Goal: Find specific page/section: Find specific page/section

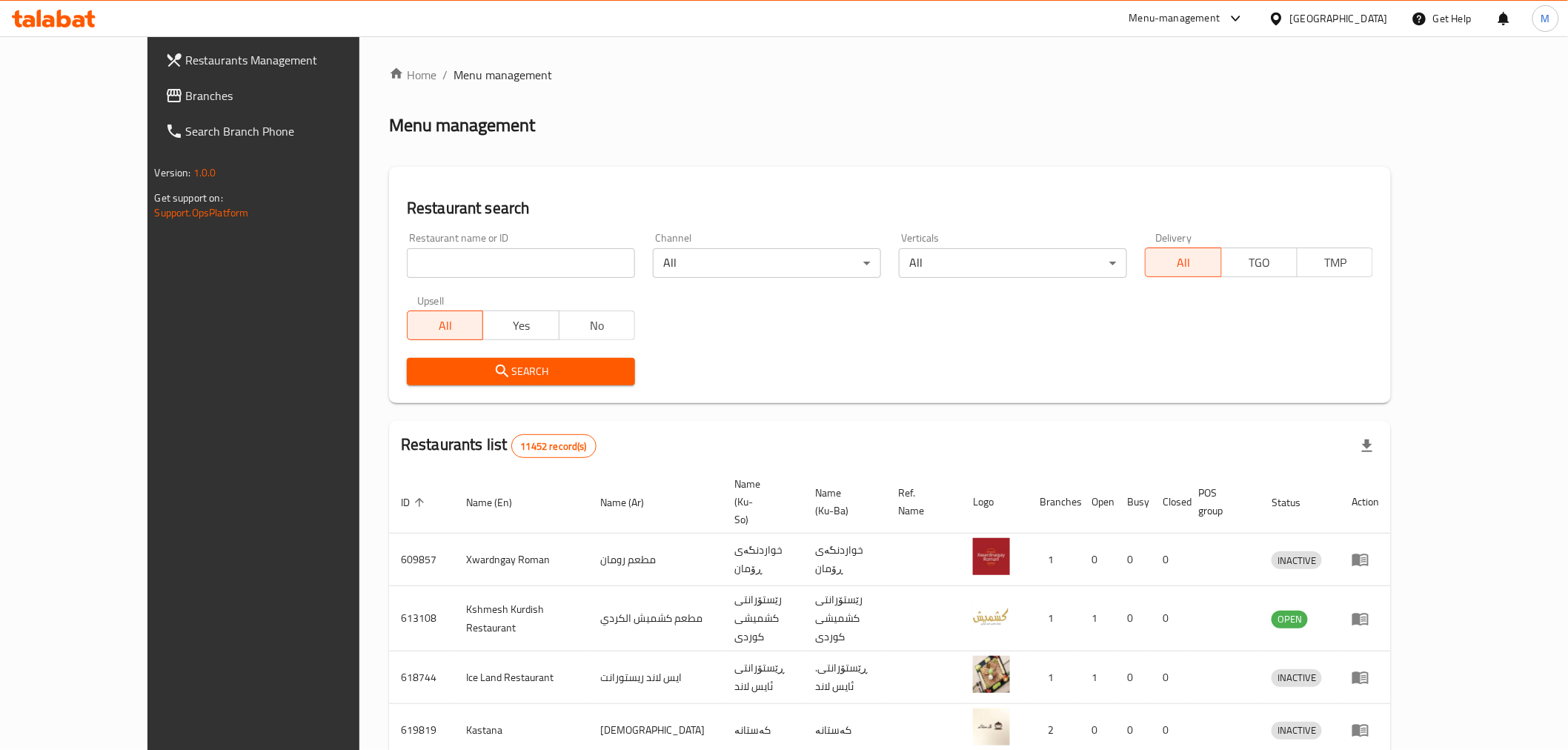
click at [407, 241] on div "Restaurant name or ID Restaurant name or ID" at bounding box center [521, 256] width 228 height 46
click at [407, 257] on input "search" at bounding box center [521, 263] width 228 height 30
click button "Search" at bounding box center [521, 371] width 228 height 28
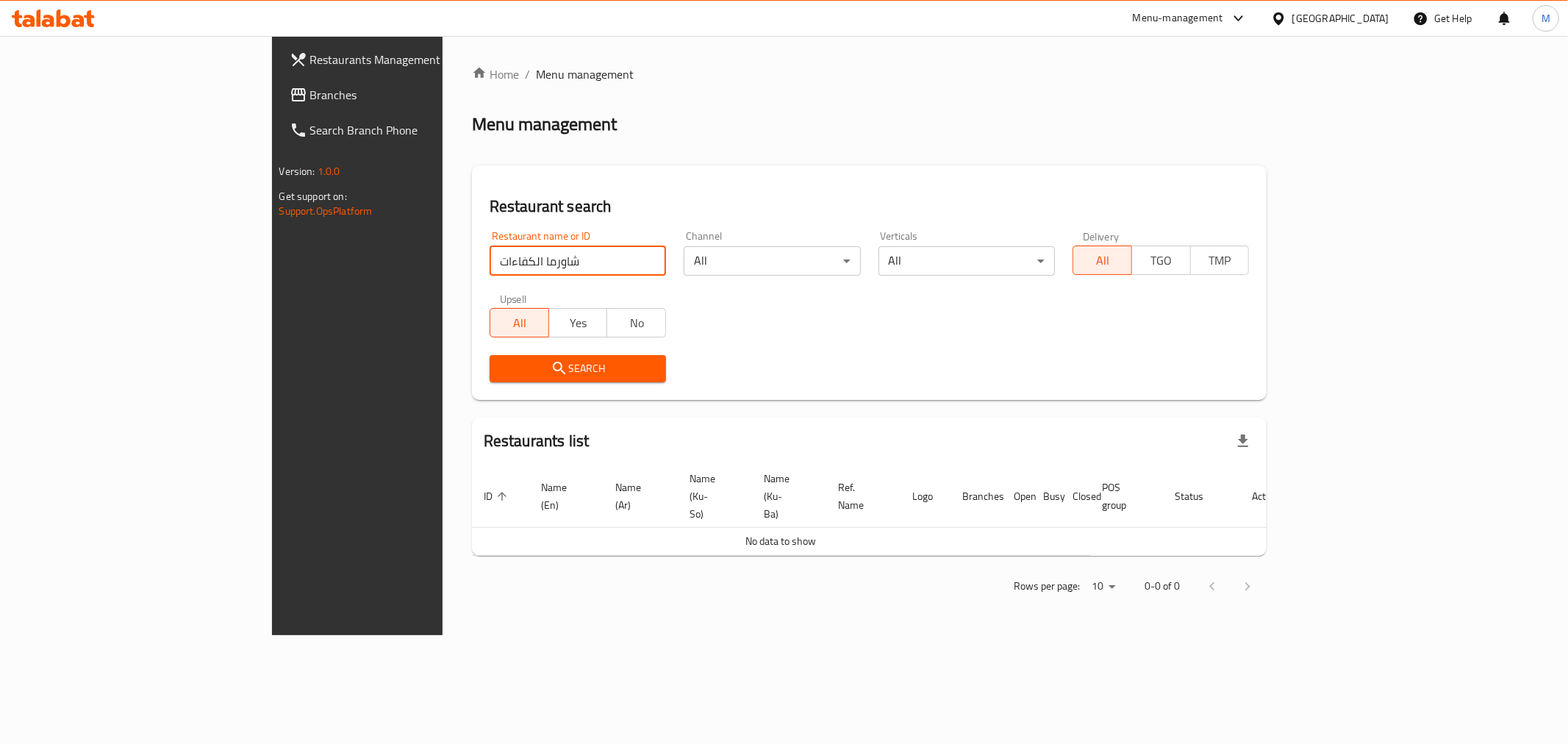
click button "Search" at bounding box center [578, 368] width 176 height 27
type input "شاورما شهم"
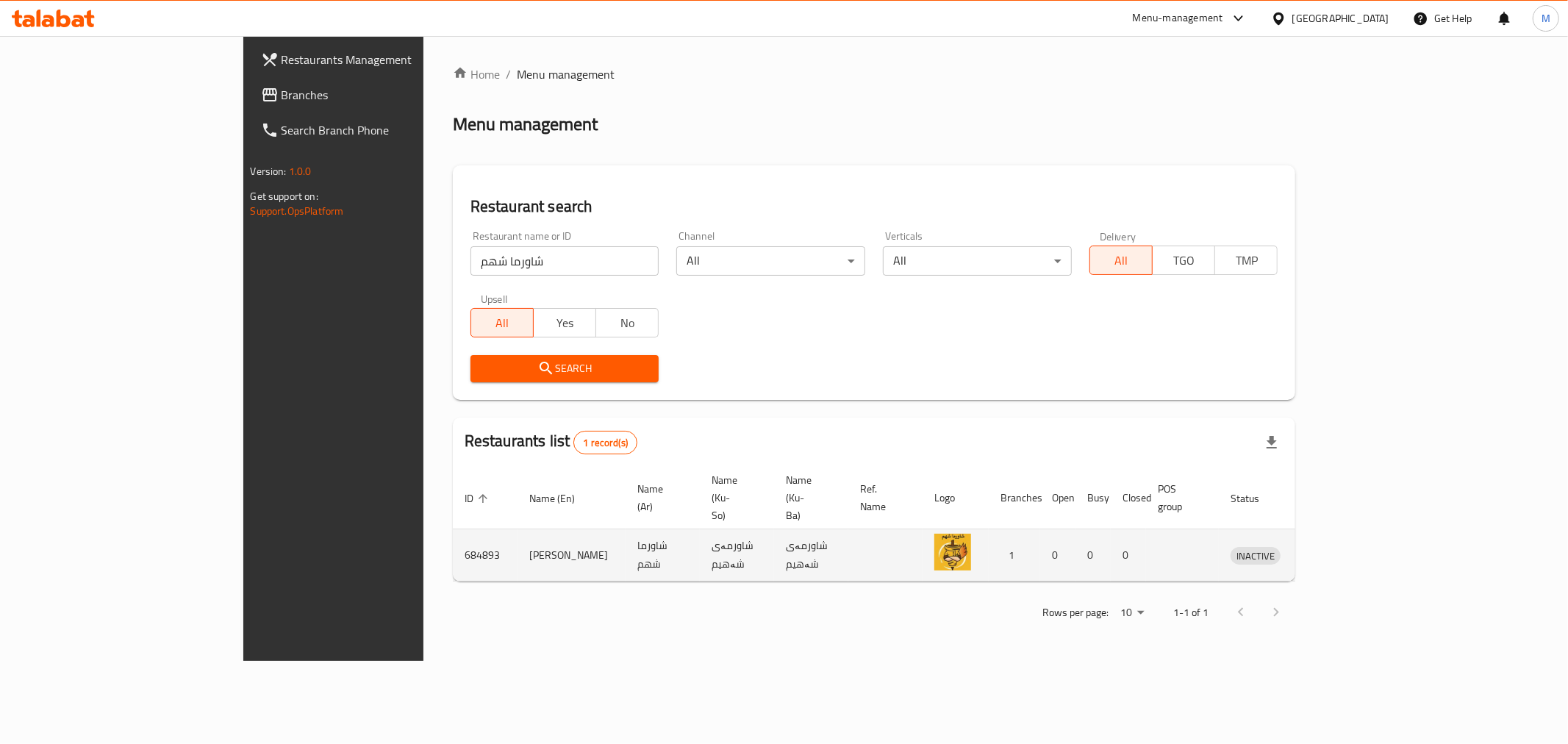
click at [518, 530] on td "[PERSON_NAME]" at bounding box center [572, 555] width 108 height 52
copy td "[PERSON_NAME]"
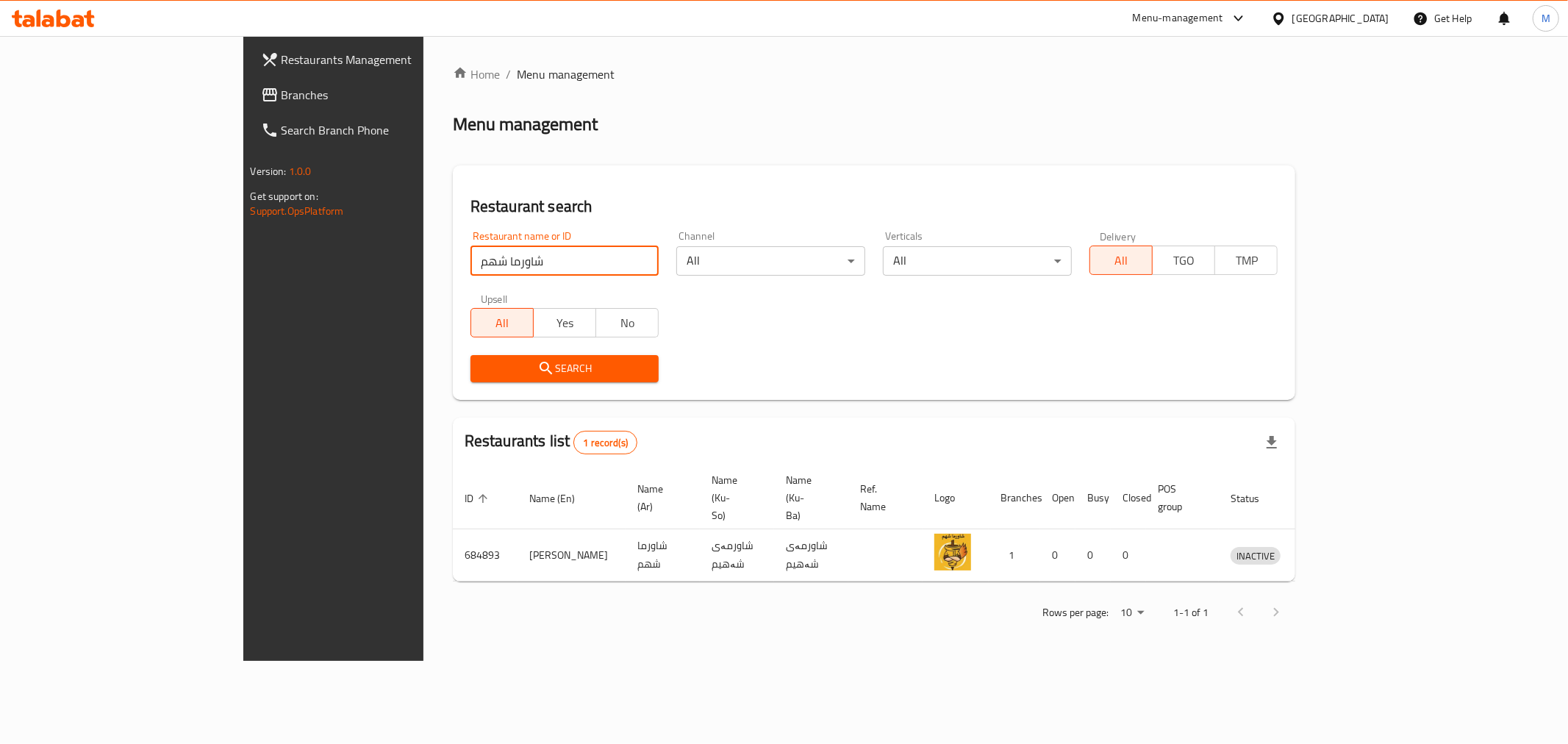
click at [471, 252] on input "شاورما شهم" at bounding box center [565, 261] width 189 height 30
click at [84, 19] on icon at bounding box center [53, 18] width 83 height 18
